Goal: Information Seeking & Learning: Learn about a topic

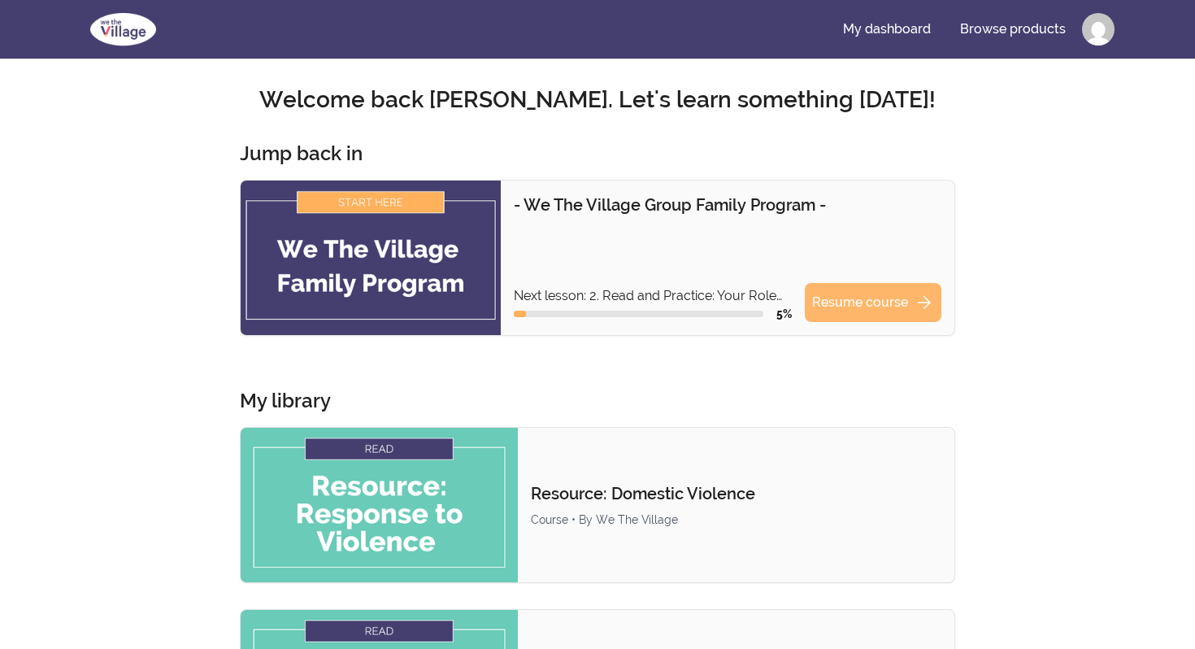
click at [882, 306] on link "Resume course arrow_forward" at bounding box center [873, 302] width 137 height 39
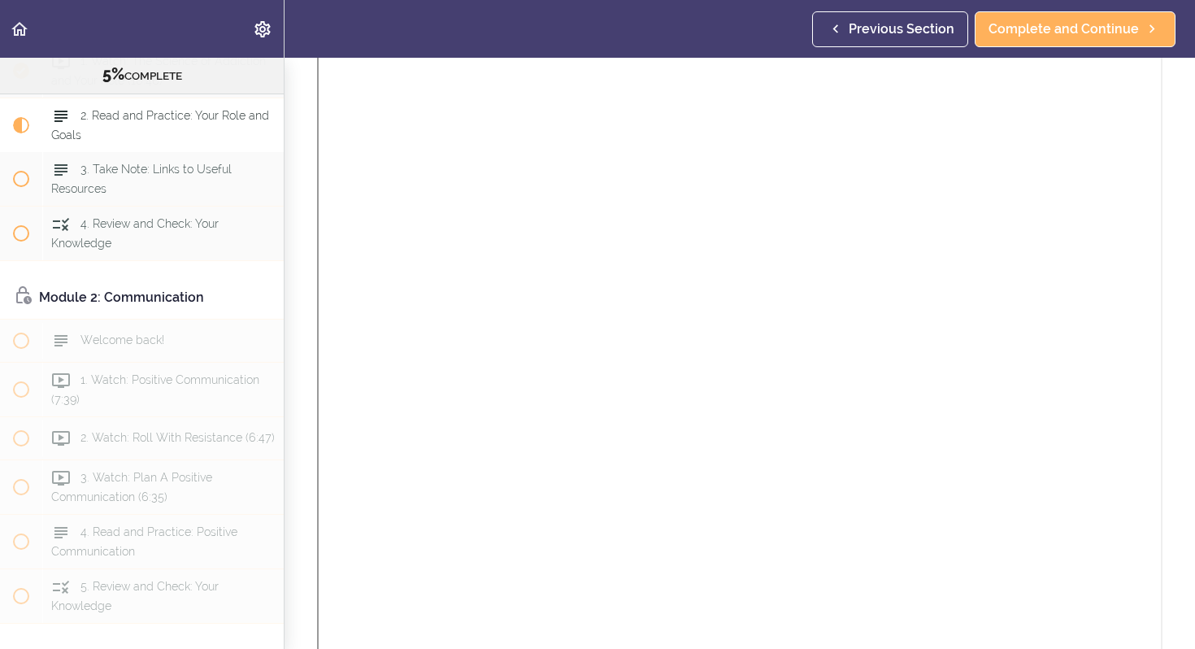
scroll to position [962, 0]
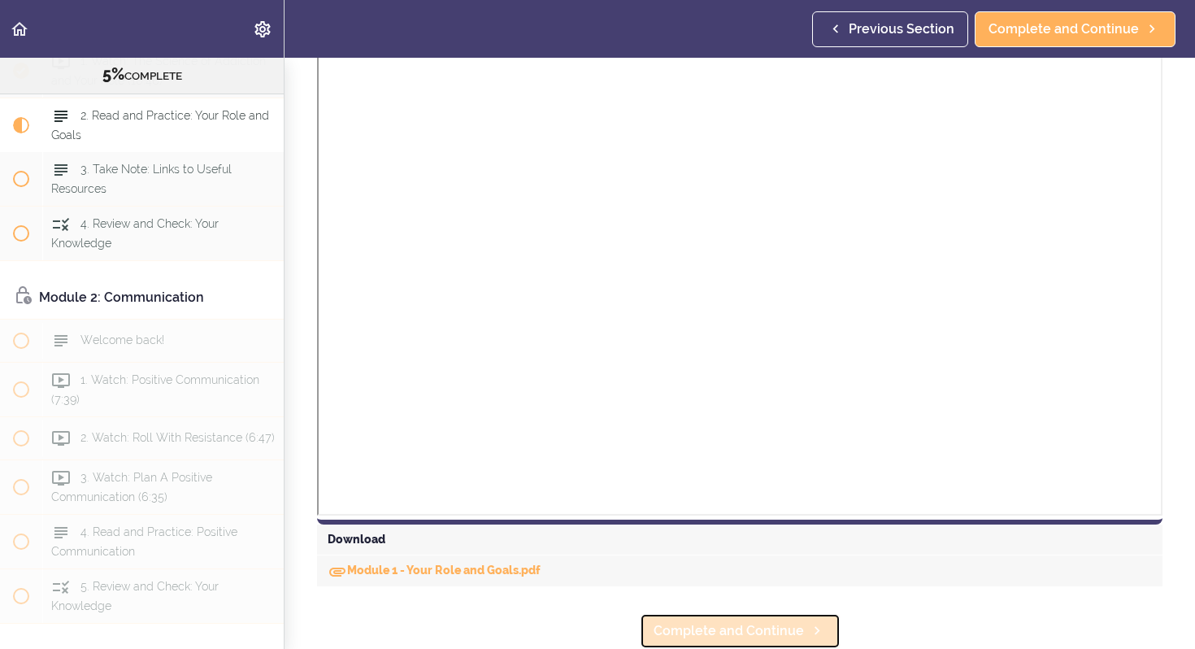
click at [700, 636] on span "Complete and Continue" at bounding box center [729, 631] width 150 height 20
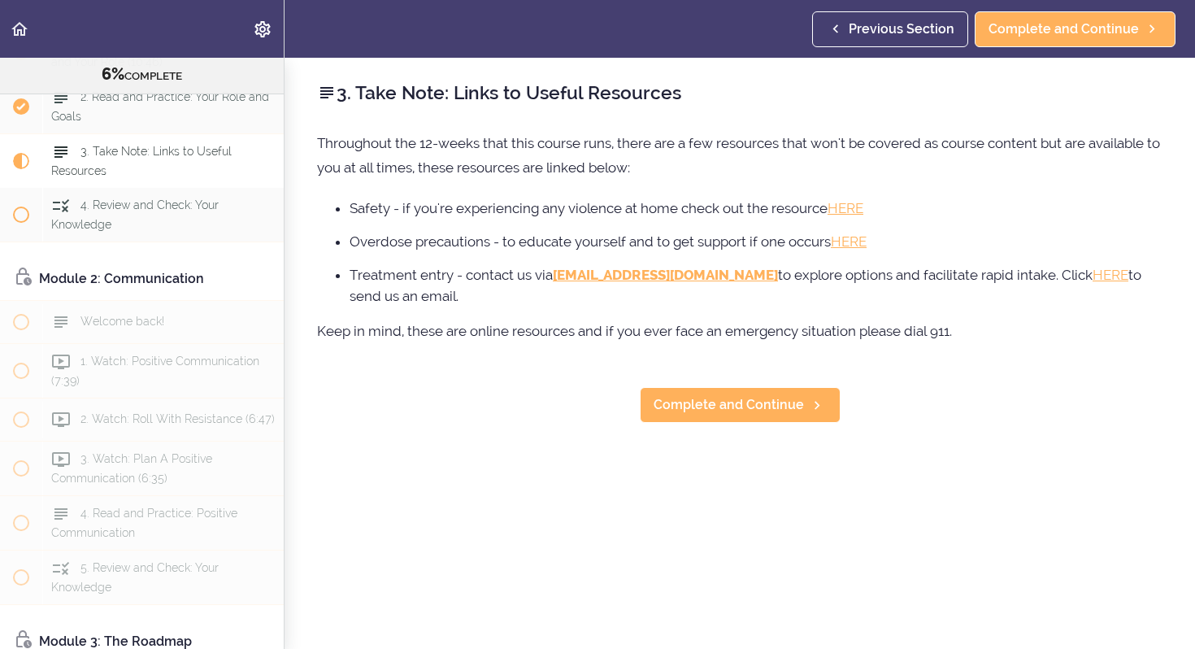
scroll to position [305, 0]
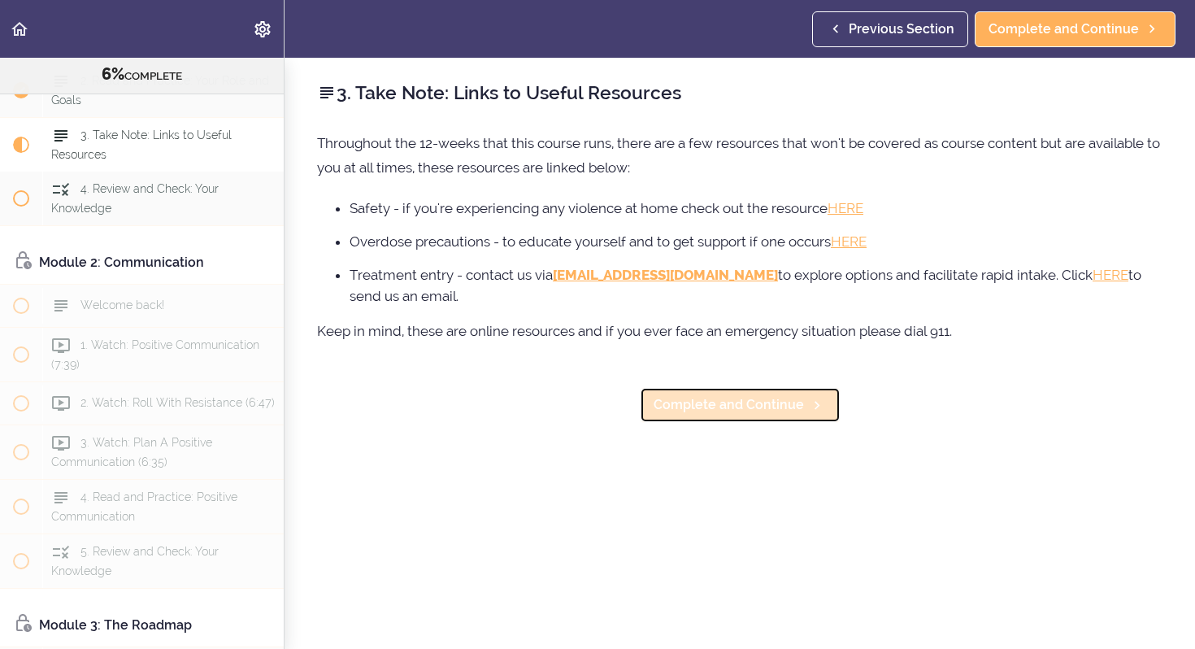
click at [710, 414] on span "Complete and Continue" at bounding box center [729, 405] width 150 height 20
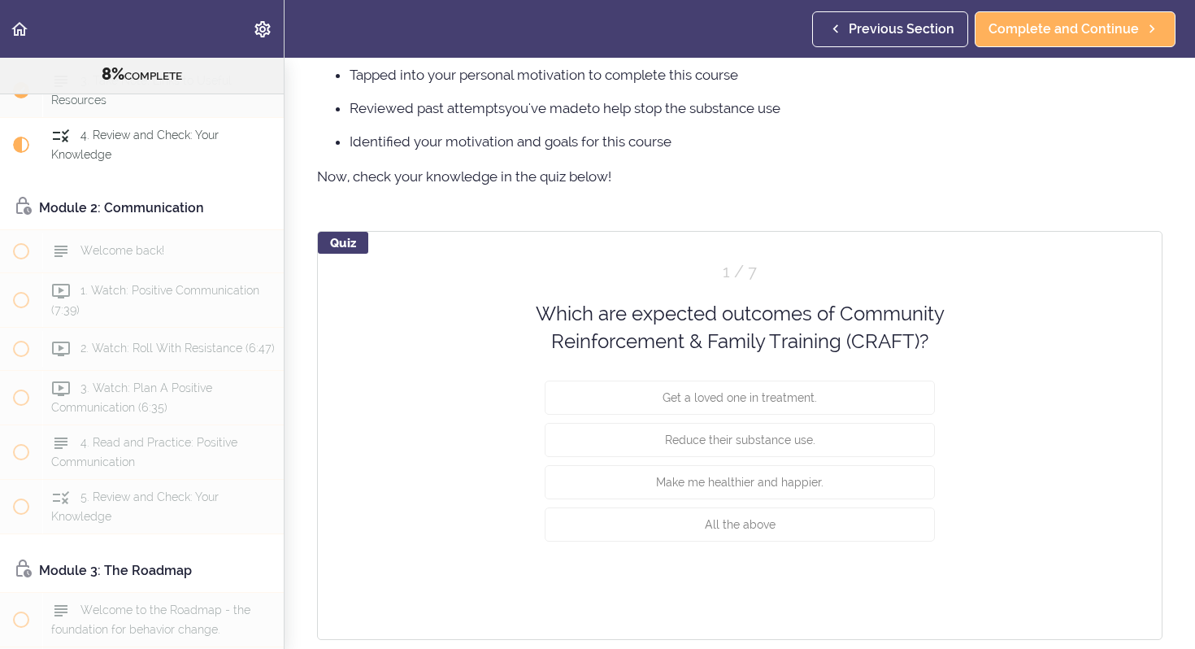
scroll to position [1192, 0]
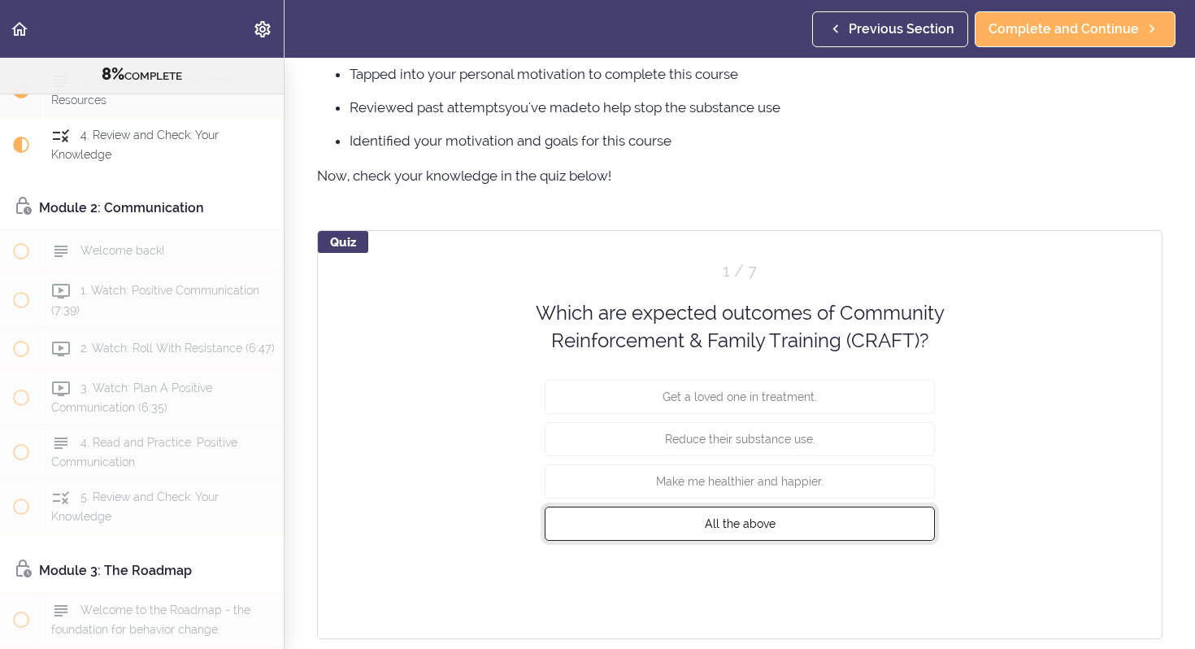
click at [768, 526] on span "All the above" at bounding box center [740, 522] width 71 height 13
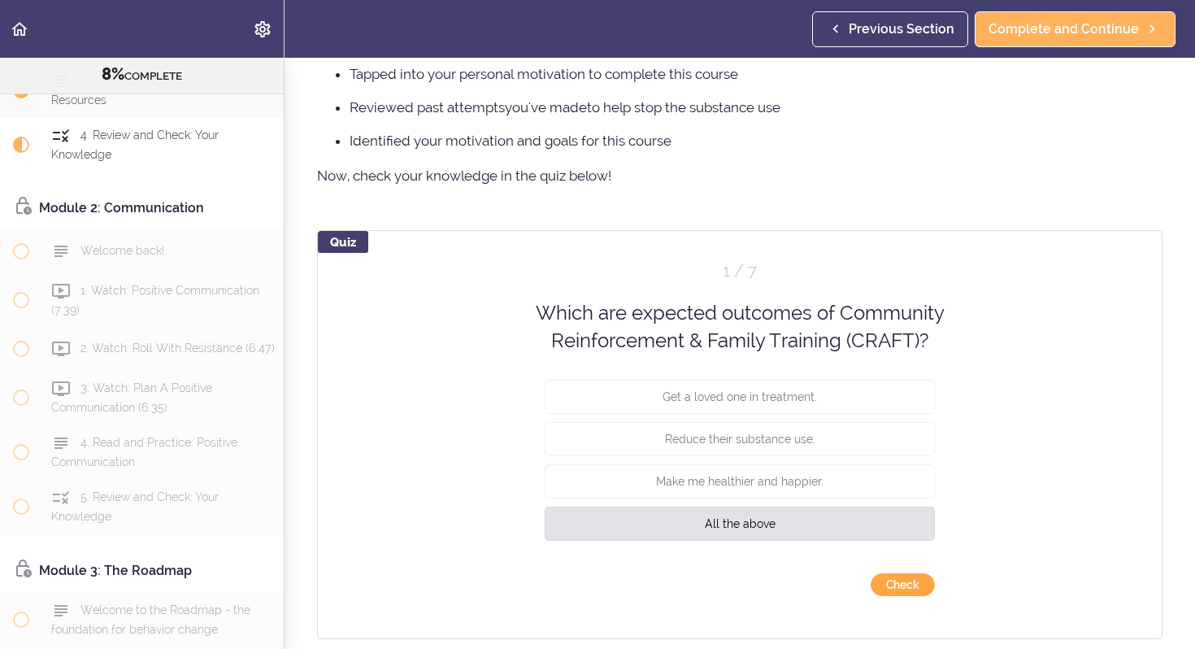
click at [894, 583] on button "Check" at bounding box center [903, 584] width 64 height 23
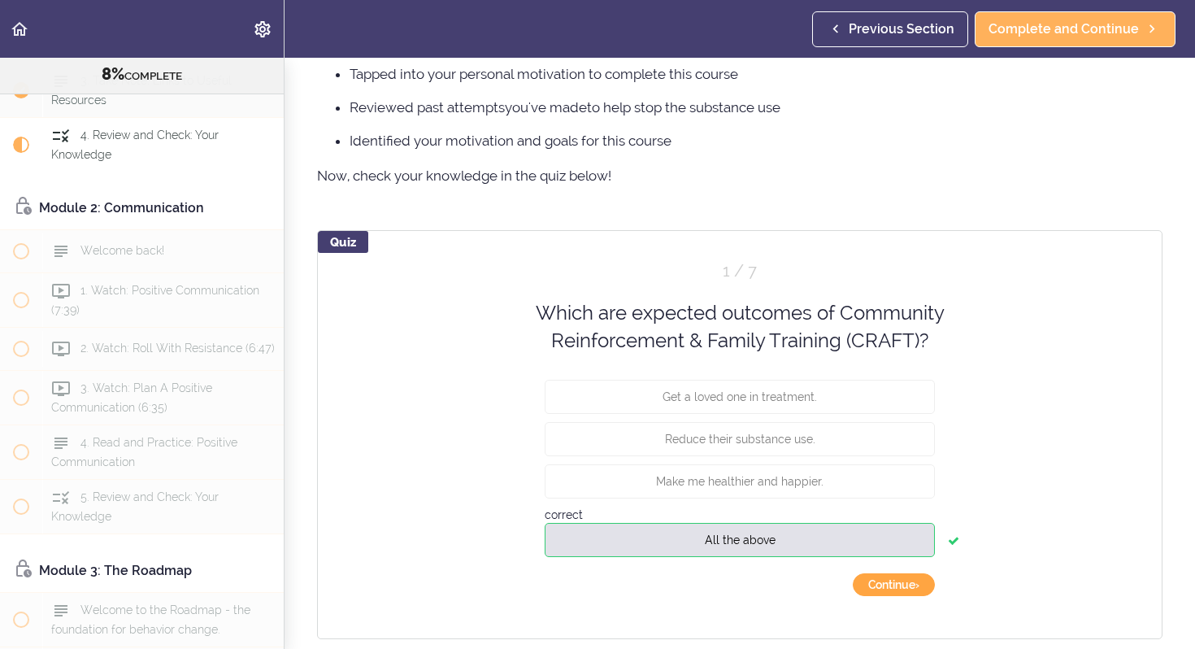
click at [900, 584] on button "Continue ›" at bounding box center [894, 584] width 82 height 23
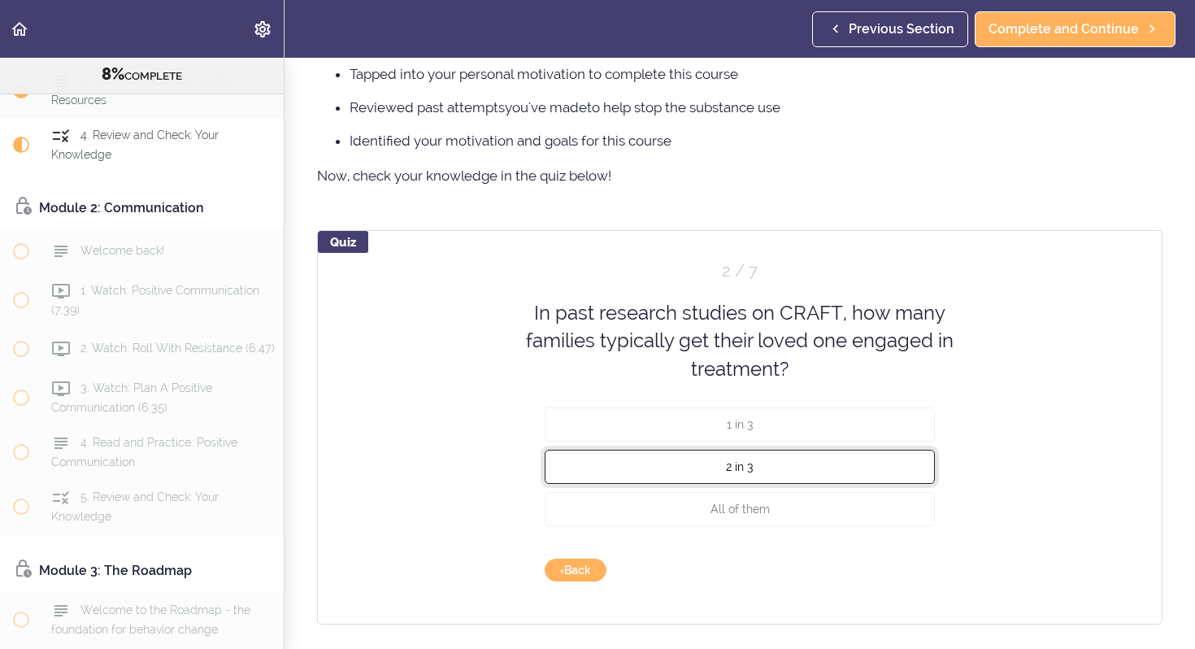
click at [801, 470] on button "2 in 3" at bounding box center [740, 466] width 390 height 34
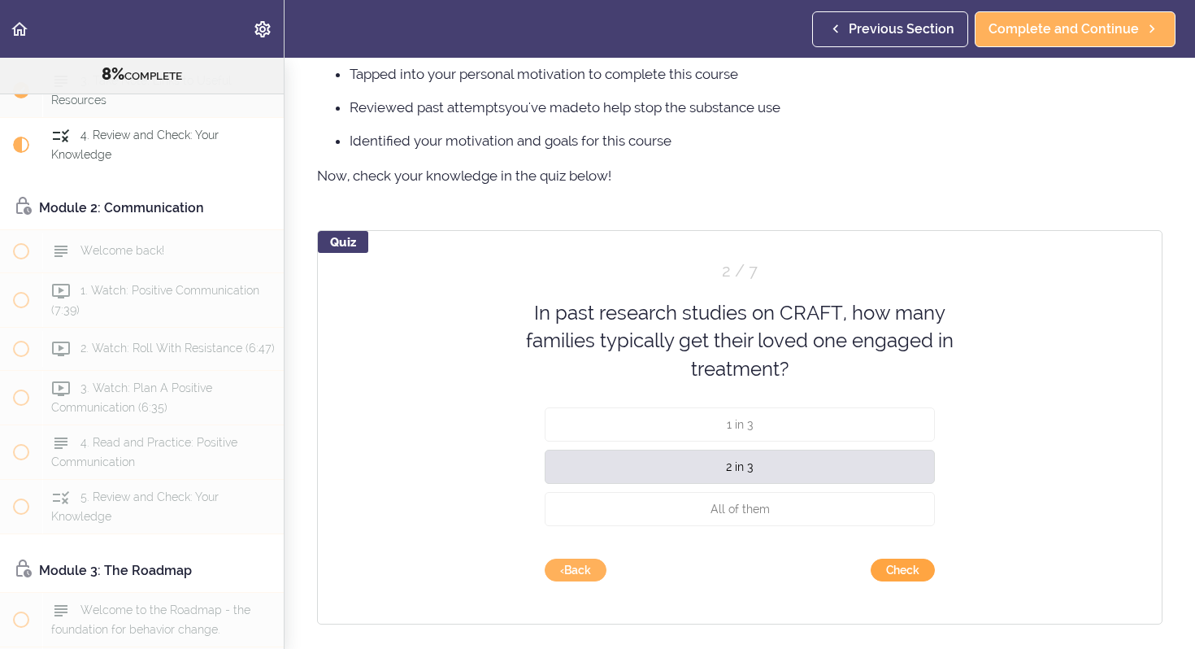
click at [917, 567] on button "Check" at bounding box center [903, 569] width 64 height 23
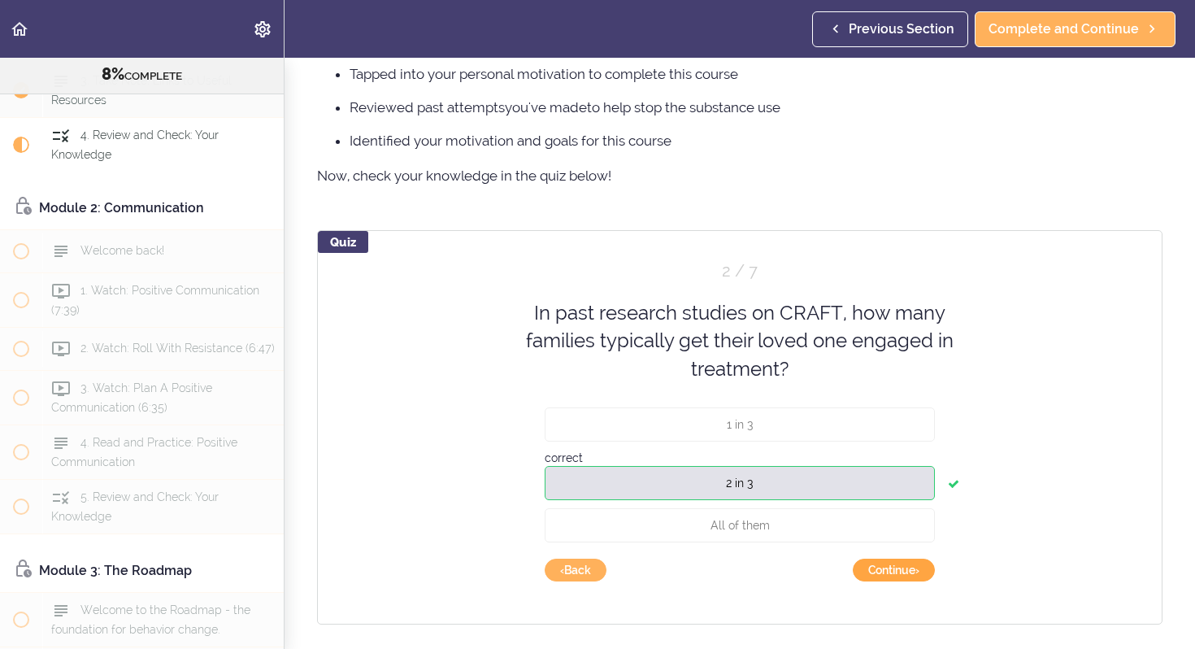
click at [903, 572] on button "Continue ›" at bounding box center [894, 569] width 82 height 23
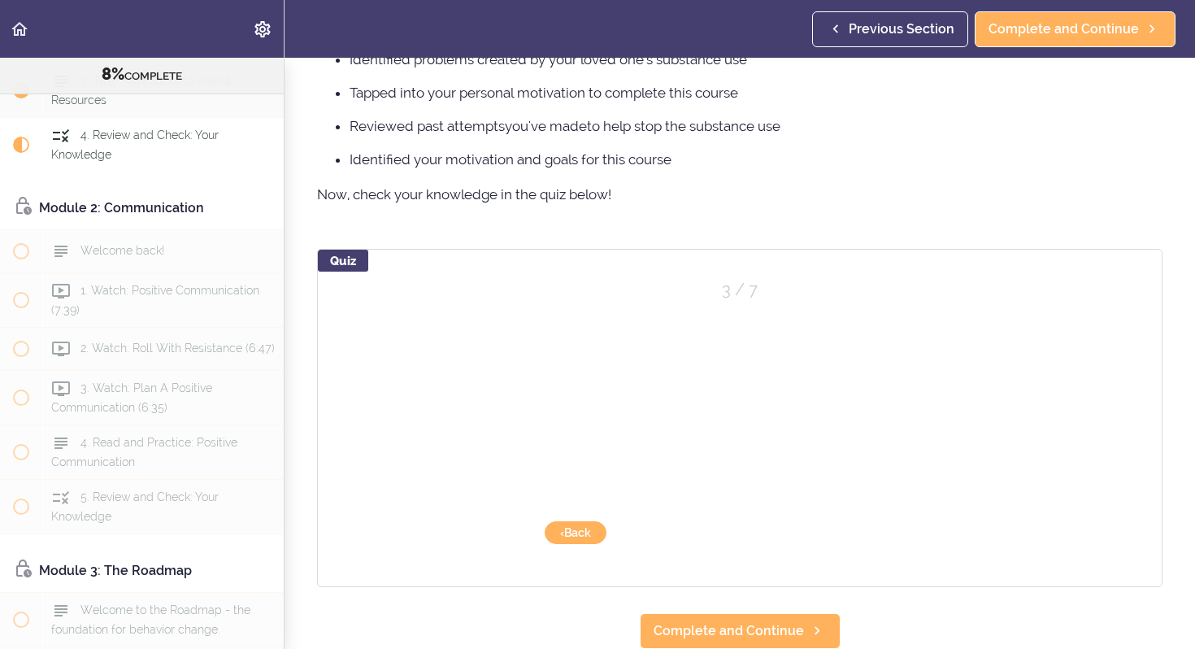
scroll to position [1174, 0]
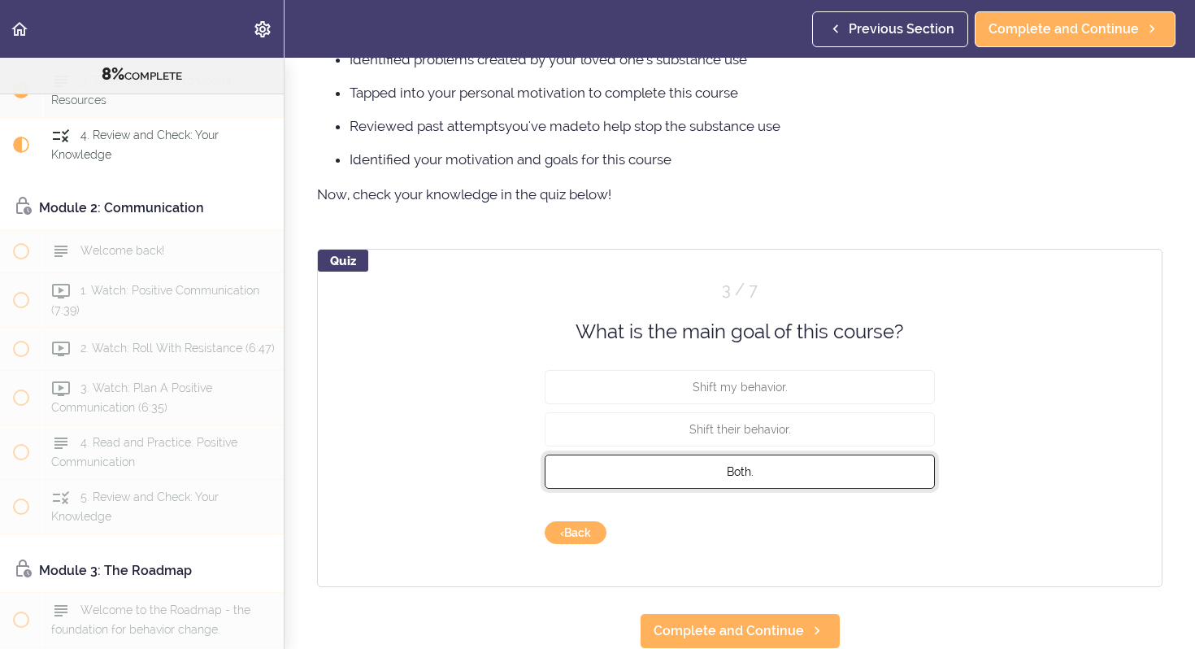
click at [766, 474] on button "Both." at bounding box center [740, 471] width 390 height 34
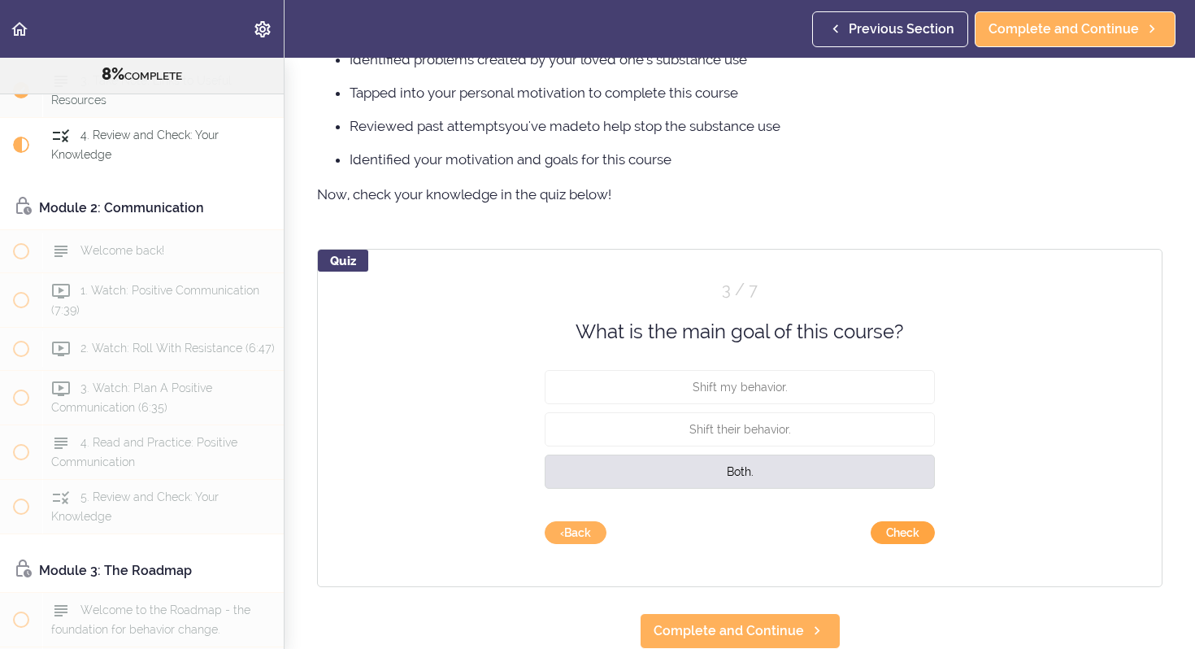
click at [923, 534] on button "Check" at bounding box center [903, 532] width 64 height 23
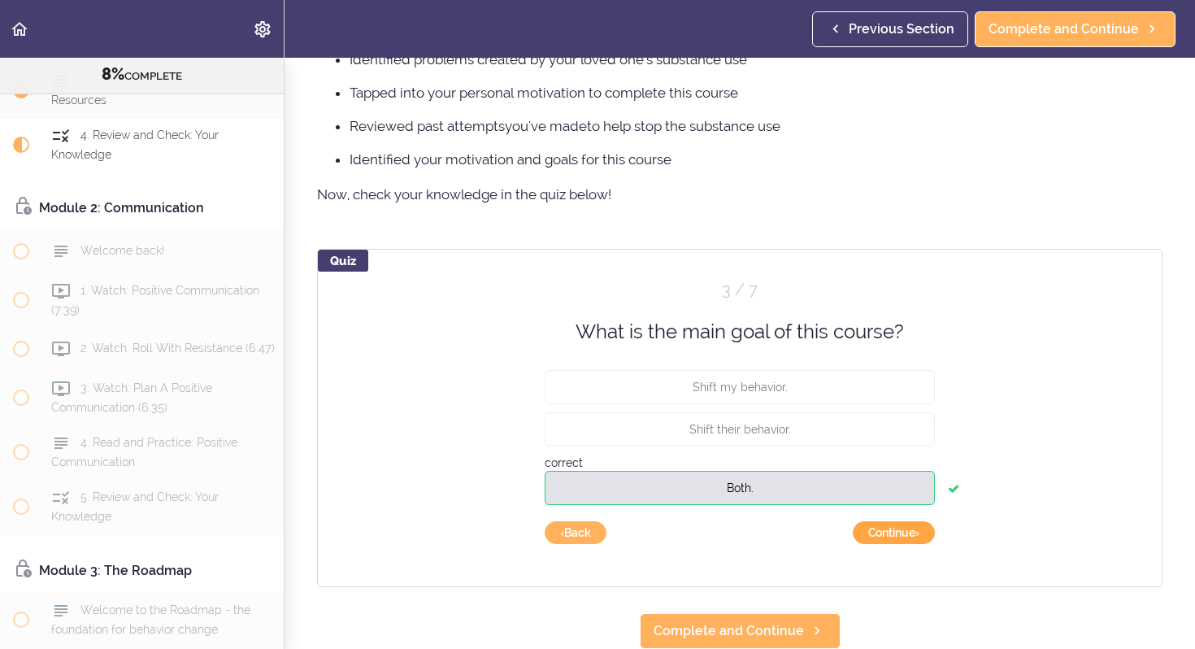
click at [906, 532] on button "Continue ›" at bounding box center [894, 532] width 82 height 23
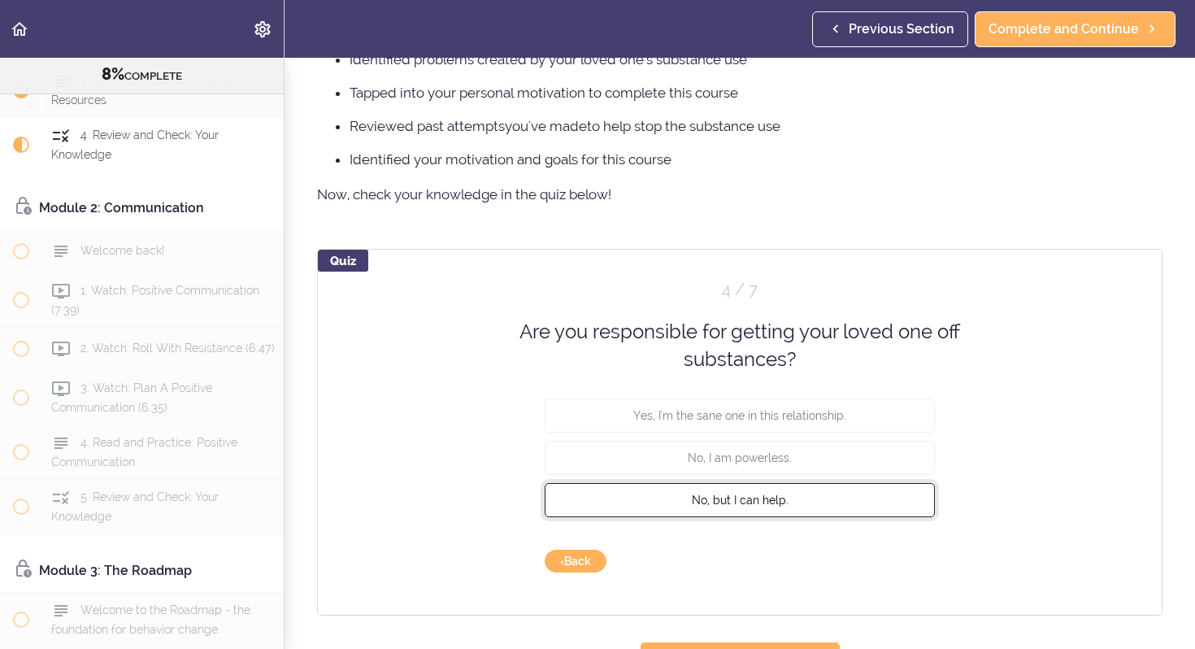
click at [791, 493] on button "No, but I can help." at bounding box center [740, 499] width 390 height 34
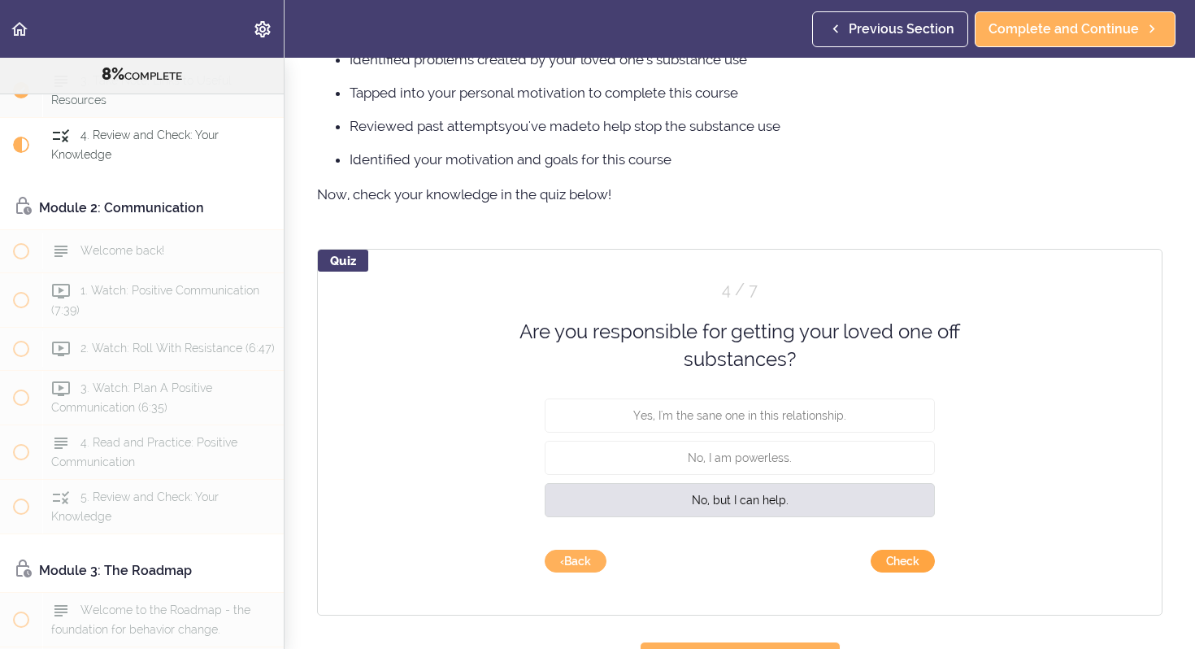
click at [902, 559] on button "Check" at bounding box center [903, 560] width 64 height 23
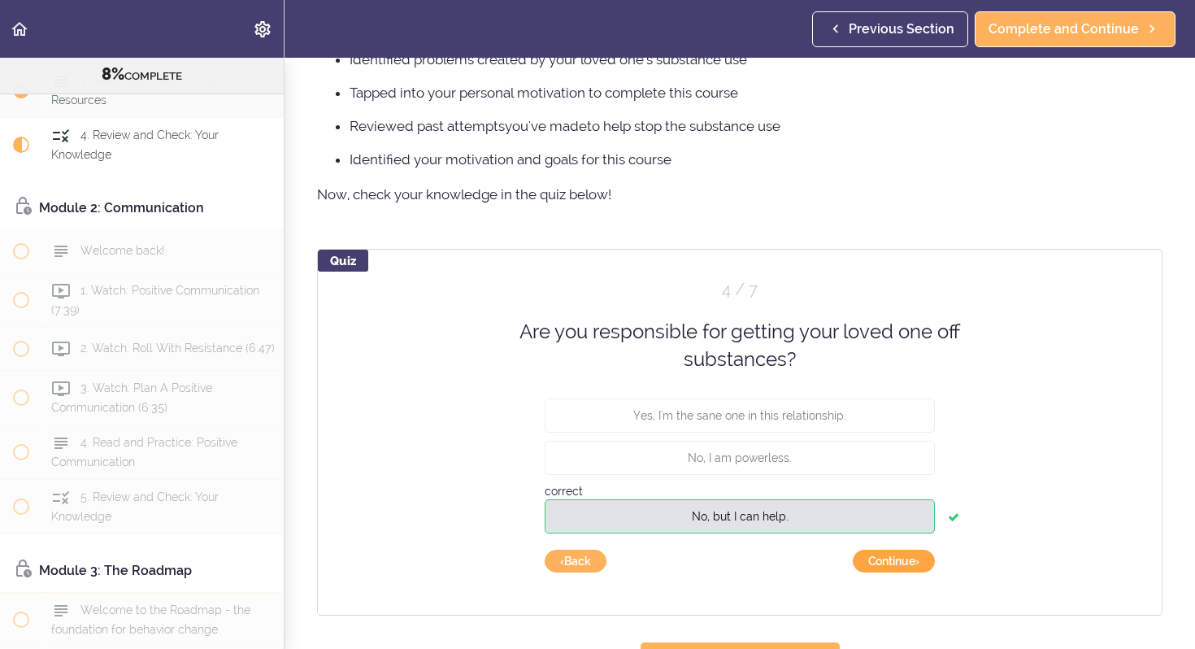
click at [896, 567] on button "Continue ›" at bounding box center [894, 560] width 82 height 23
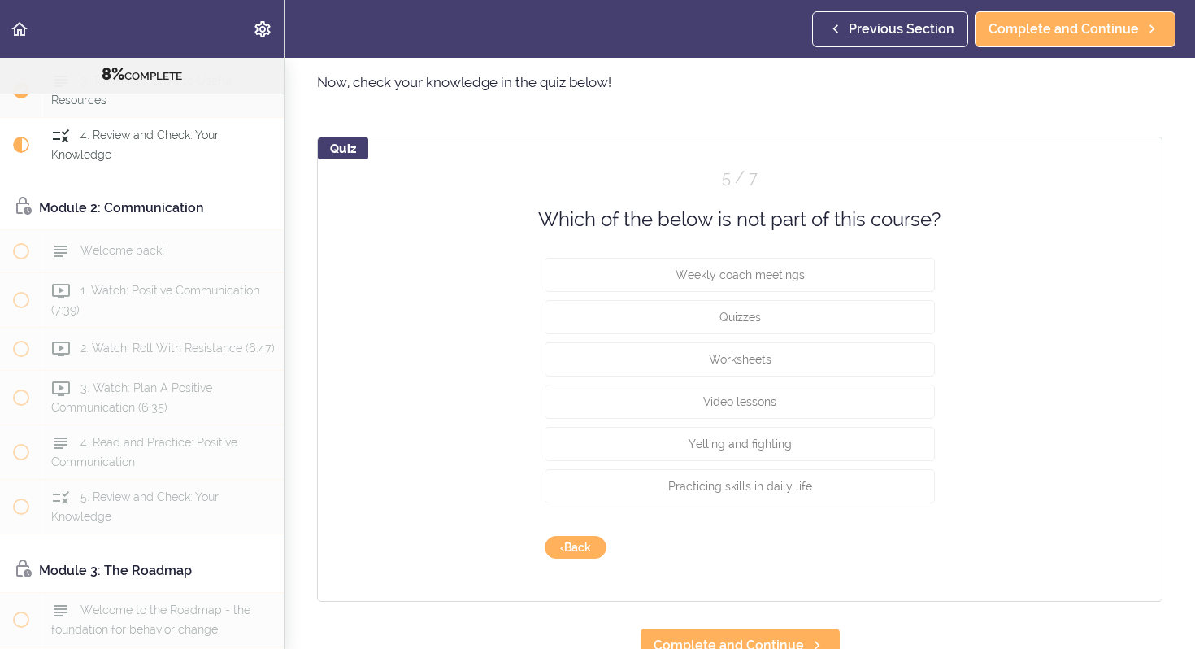
scroll to position [1292, 0]
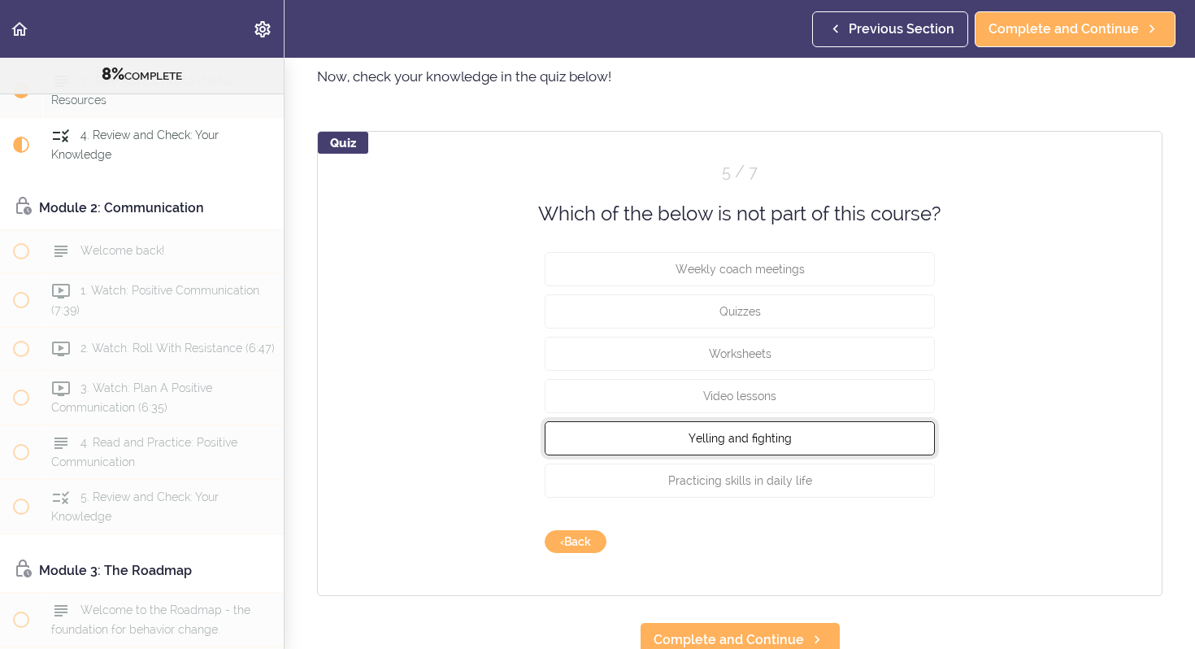
click at [853, 443] on button "Yelling and fighting" at bounding box center [740, 438] width 390 height 34
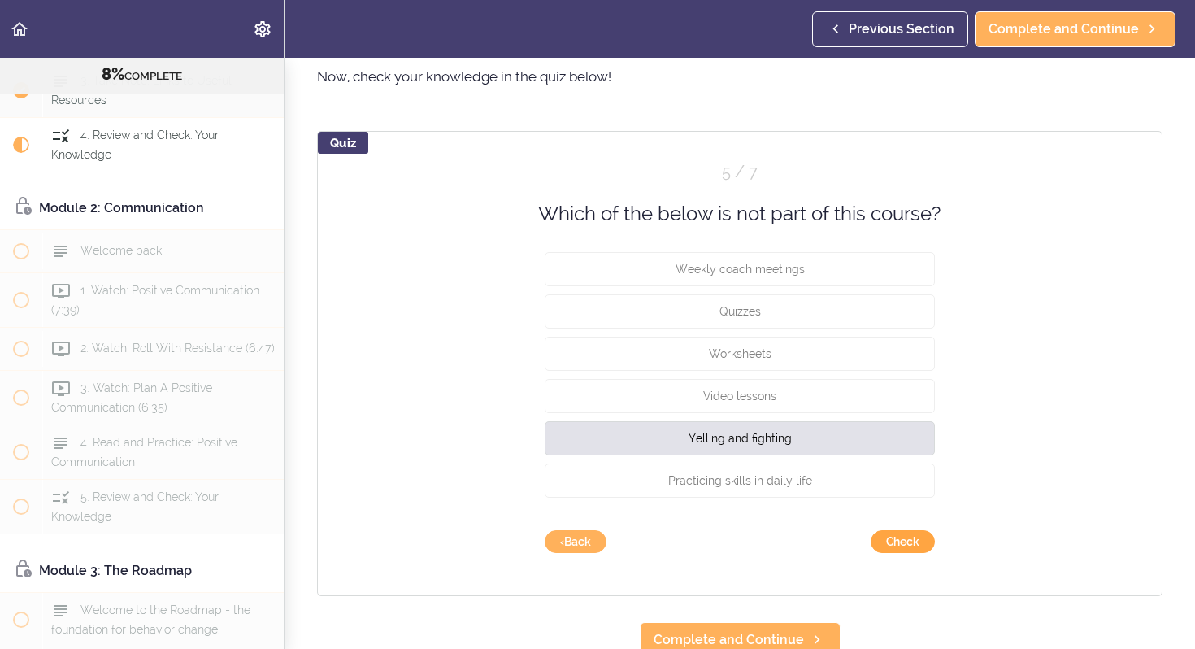
click at [894, 539] on button "Check" at bounding box center [903, 541] width 64 height 23
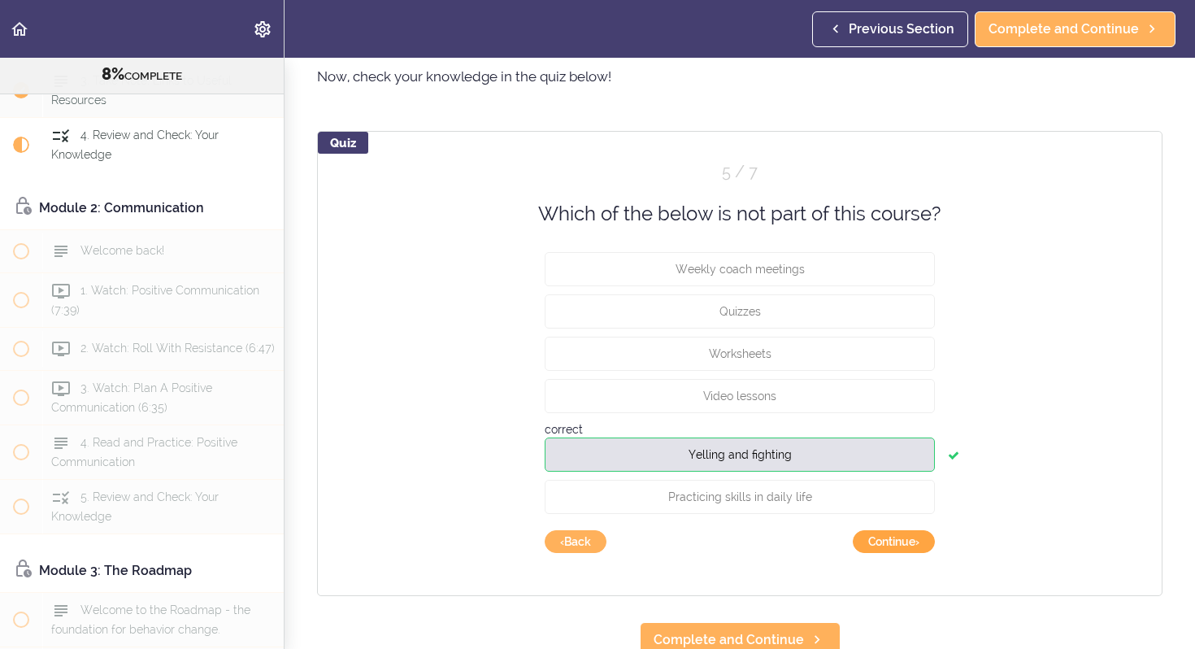
click at [905, 542] on button "Continue ›" at bounding box center [894, 541] width 82 height 23
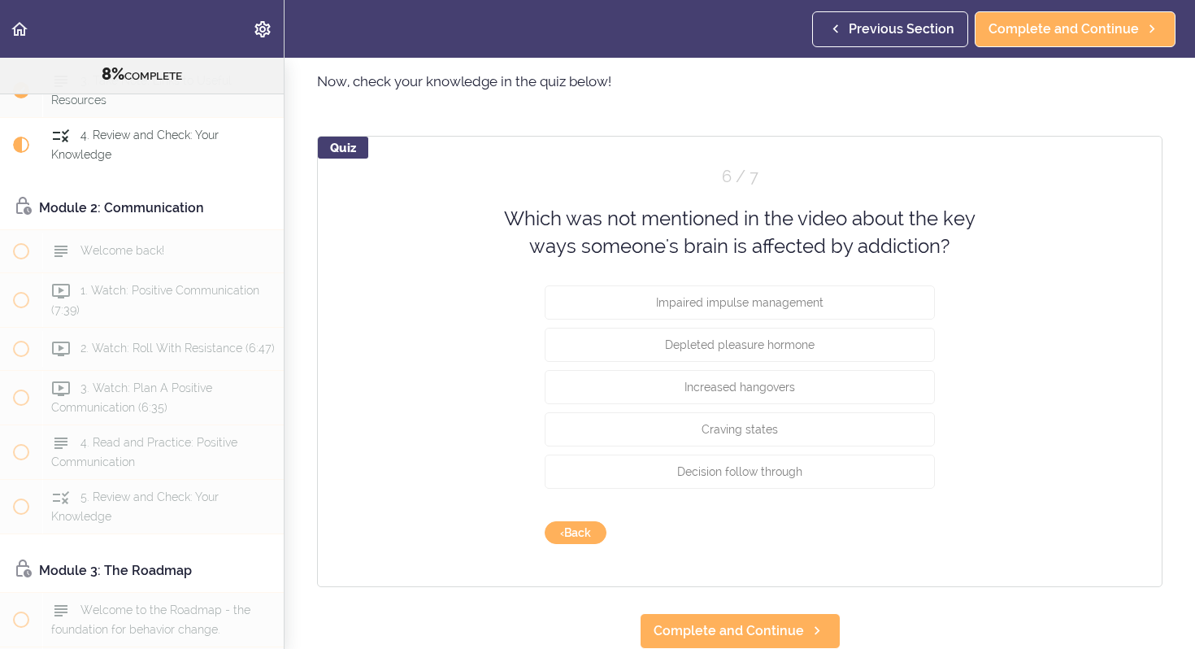
scroll to position [1287, 0]
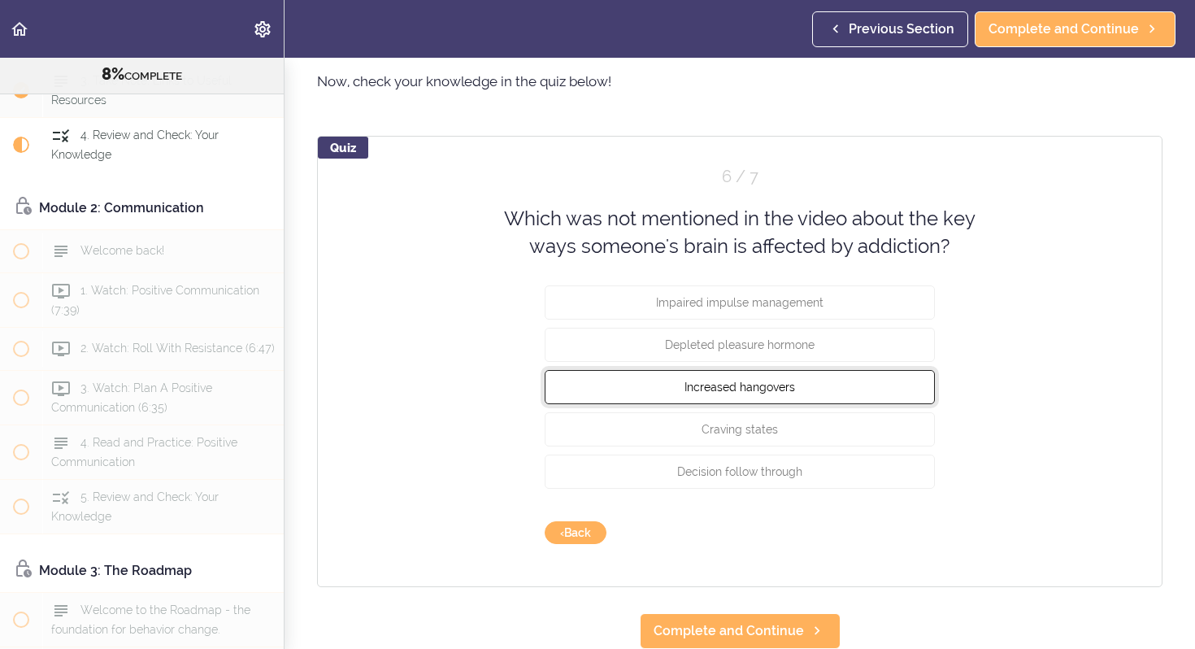
click at [782, 384] on span "Increased hangovers" at bounding box center [739, 386] width 111 height 13
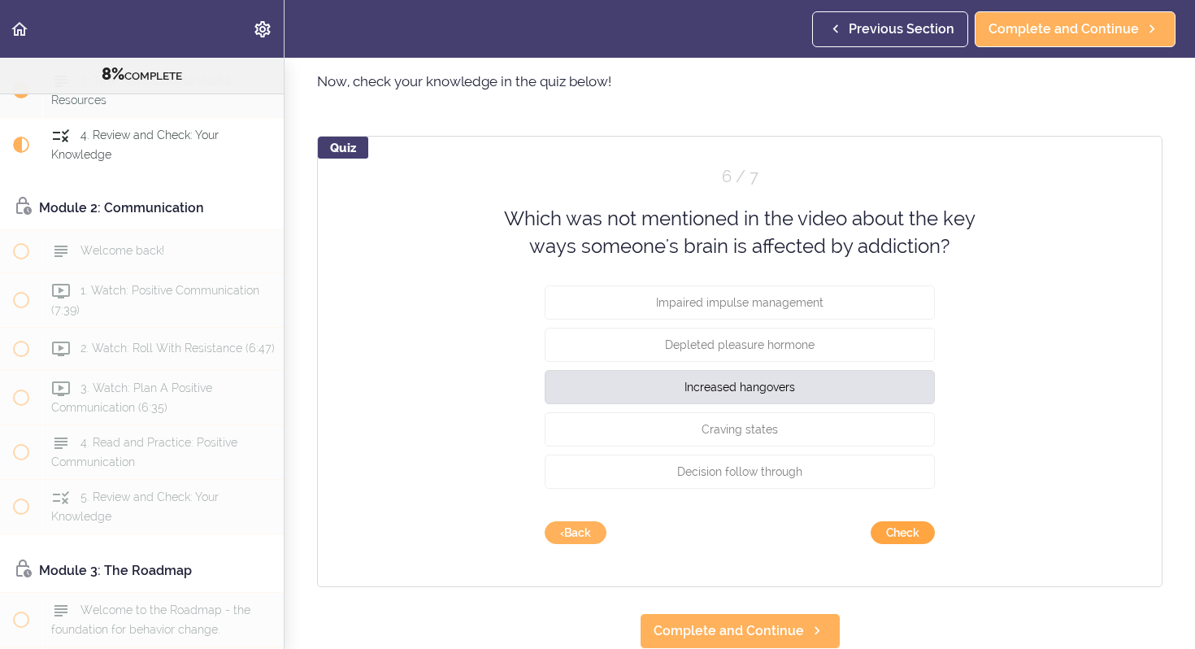
click at [894, 529] on button "Check" at bounding box center [903, 532] width 64 height 23
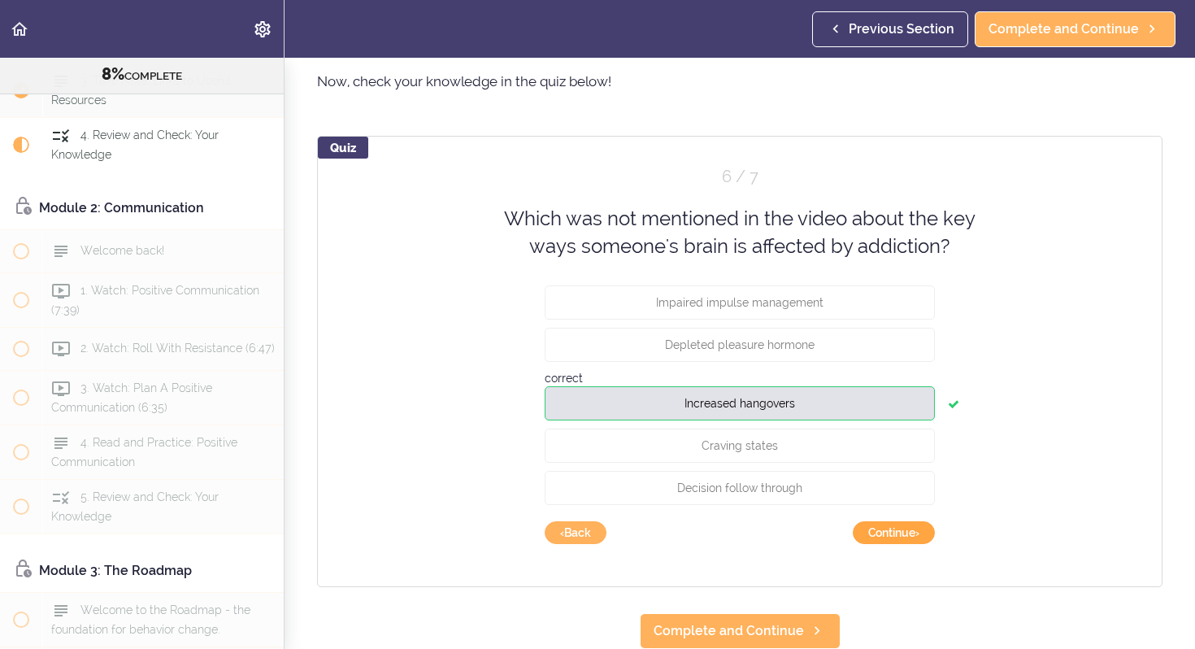
click at [908, 537] on button "Continue ›" at bounding box center [894, 532] width 82 height 23
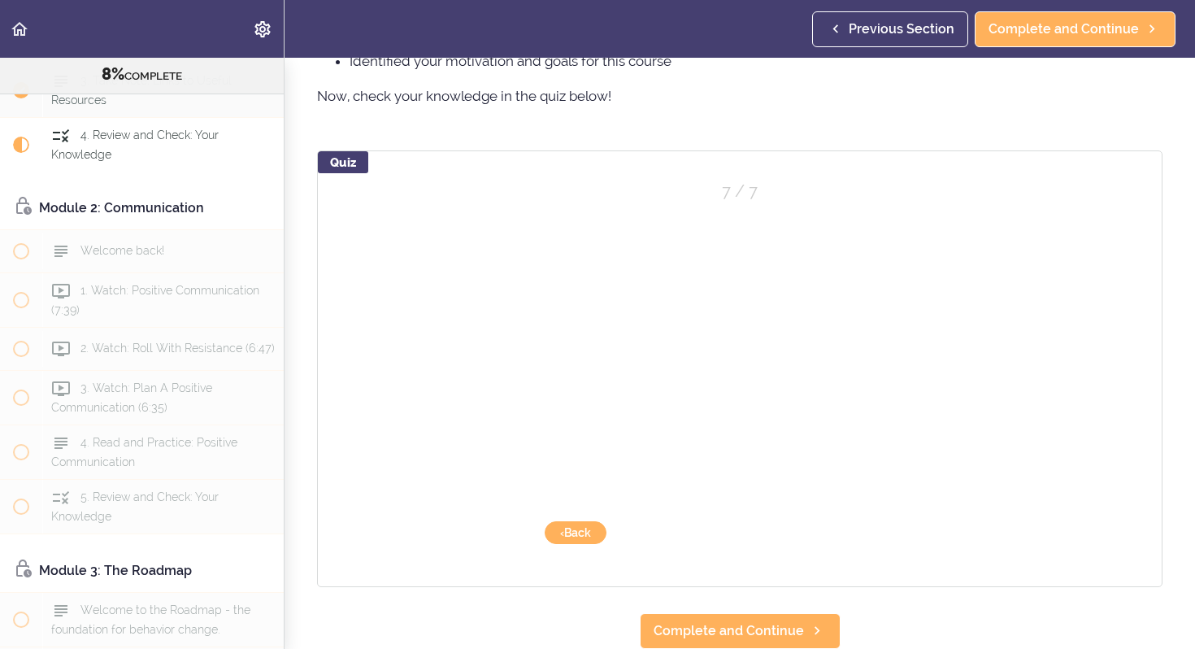
scroll to position [1272, 0]
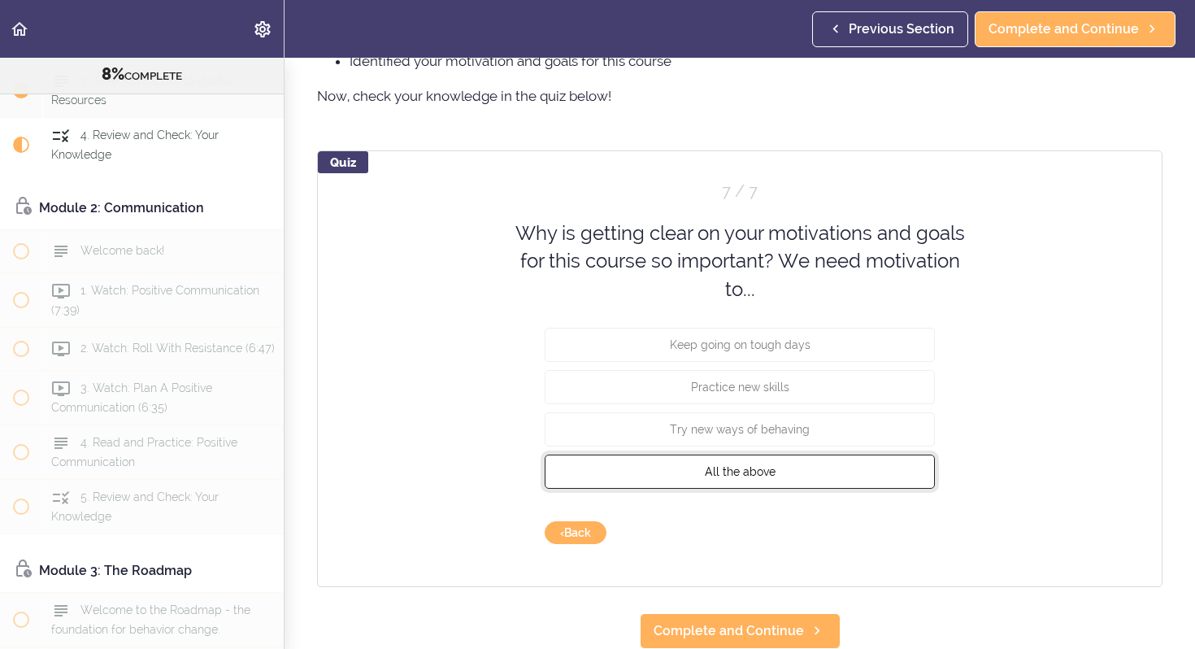
click at [849, 480] on button "All the above" at bounding box center [740, 471] width 390 height 34
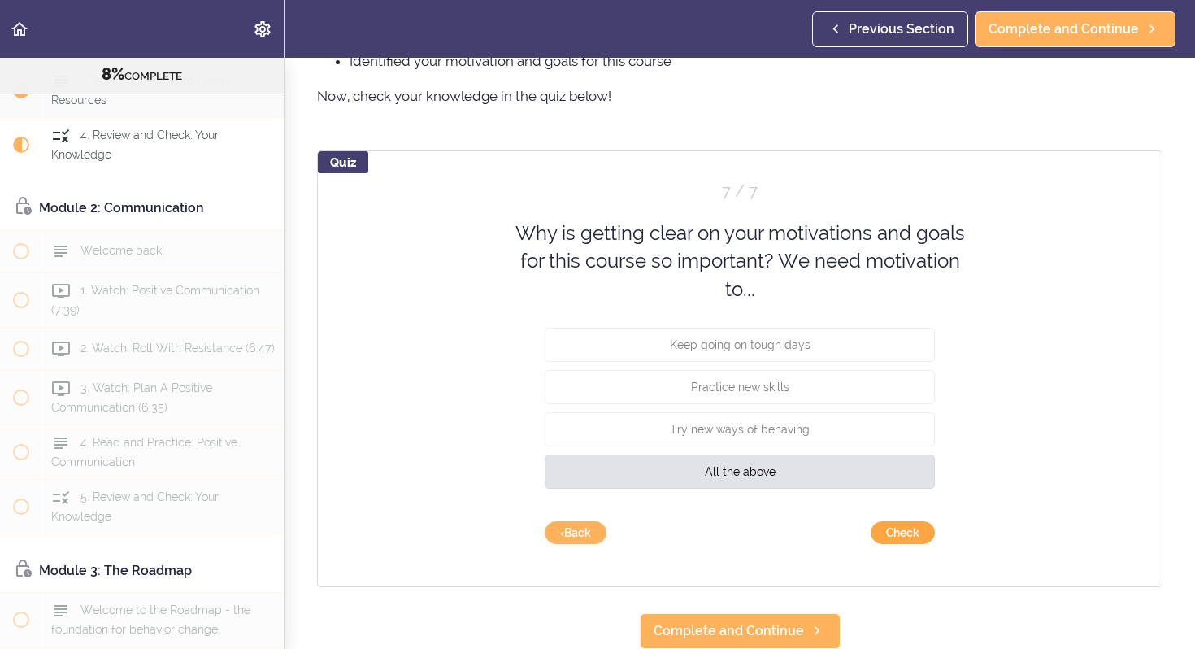
click at [911, 537] on button "Check" at bounding box center [903, 532] width 64 height 23
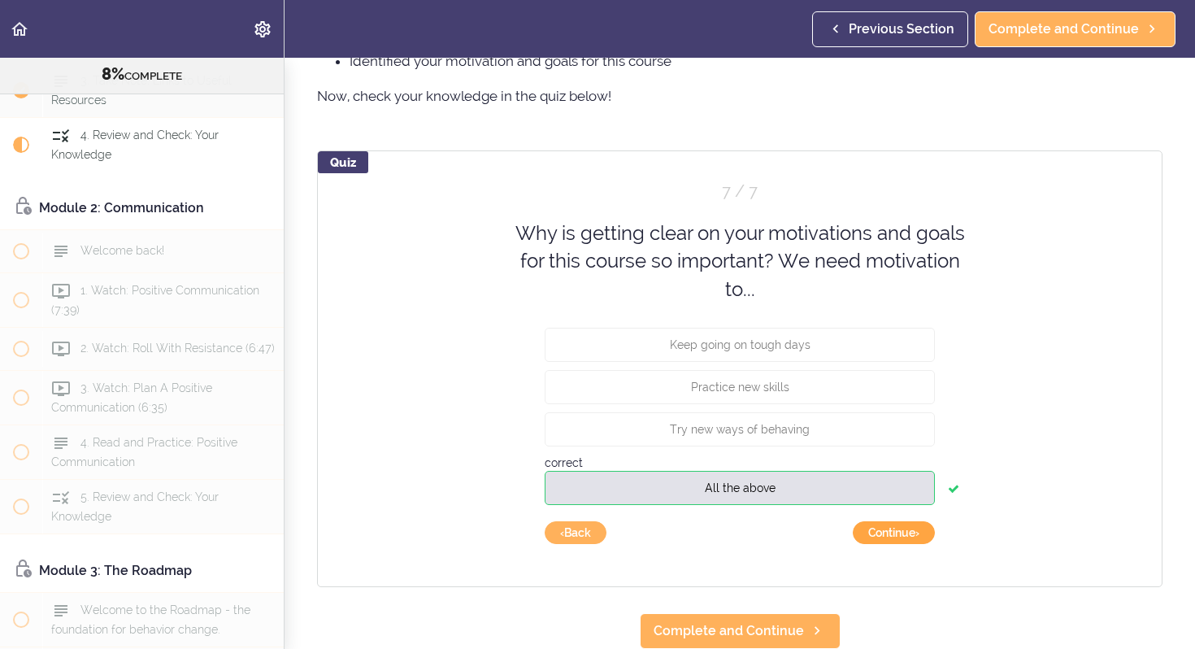
click at [910, 537] on button "Continue ›" at bounding box center [894, 532] width 82 height 23
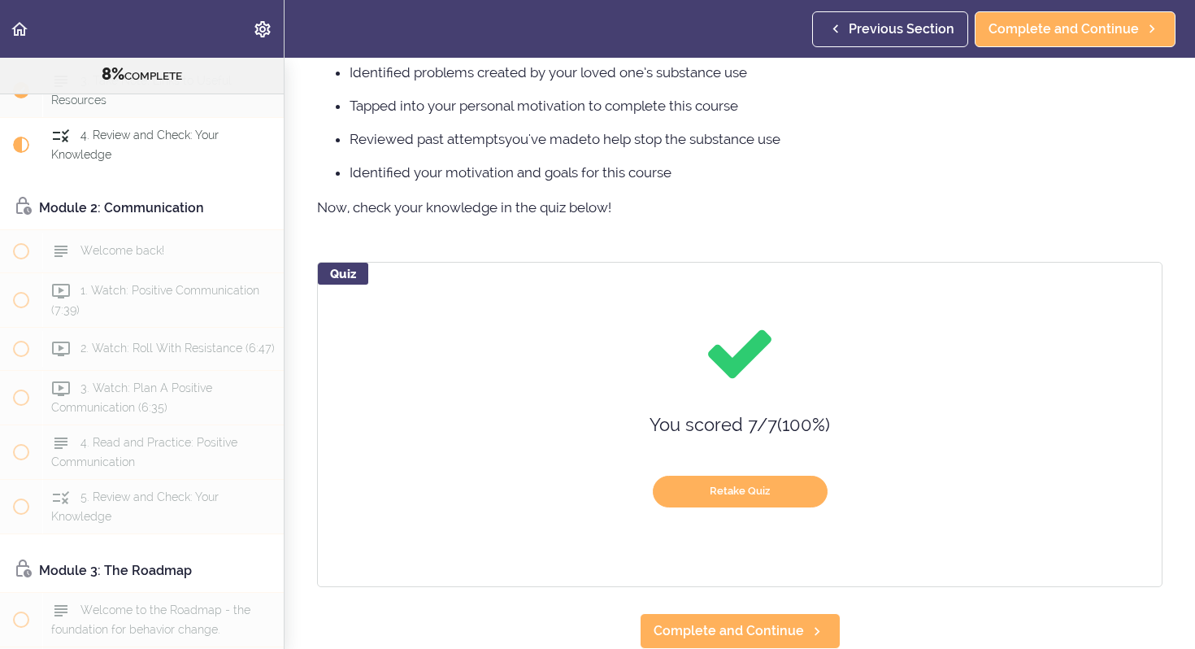
scroll to position [1161, 0]
click at [726, 626] on span "Complete and Continue" at bounding box center [729, 631] width 150 height 20
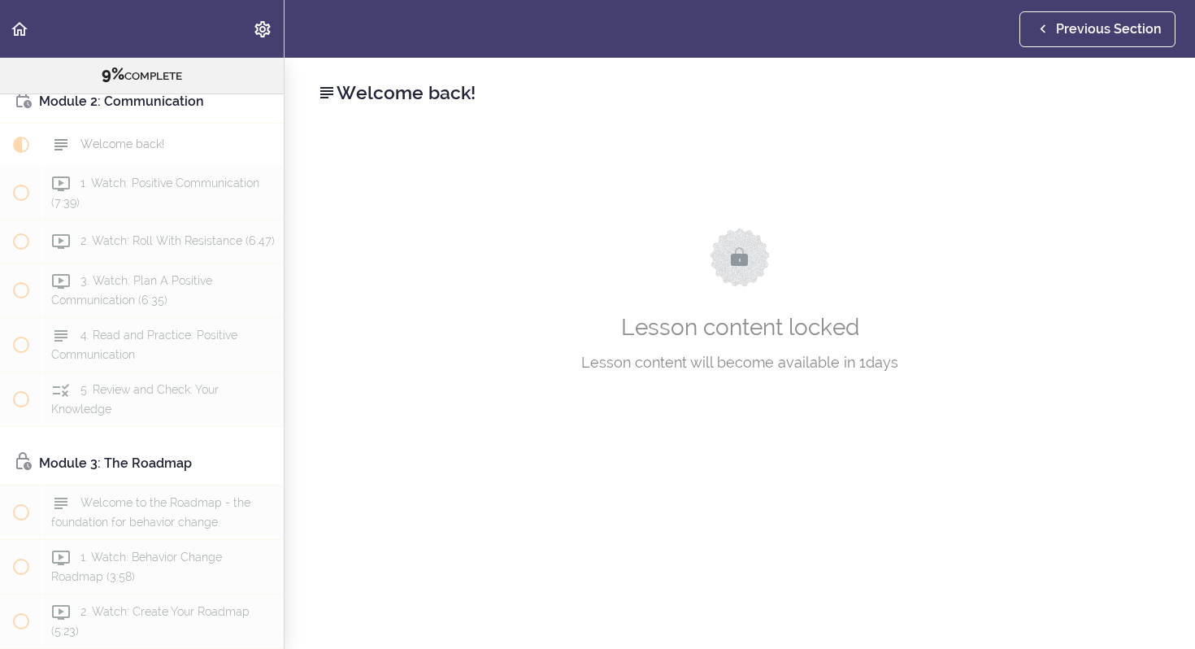
scroll to position [472, 0]
